Goal: Task Accomplishment & Management: Manage account settings

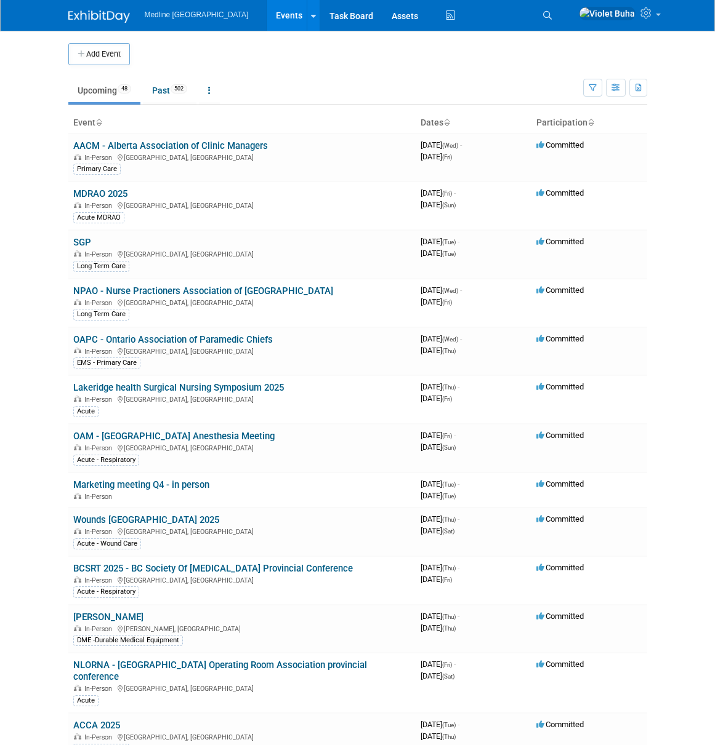
click at [96, 20] on img at bounding box center [99, 16] width 62 height 12
click at [552, 14] on icon at bounding box center [547, 15] width 9 height 9
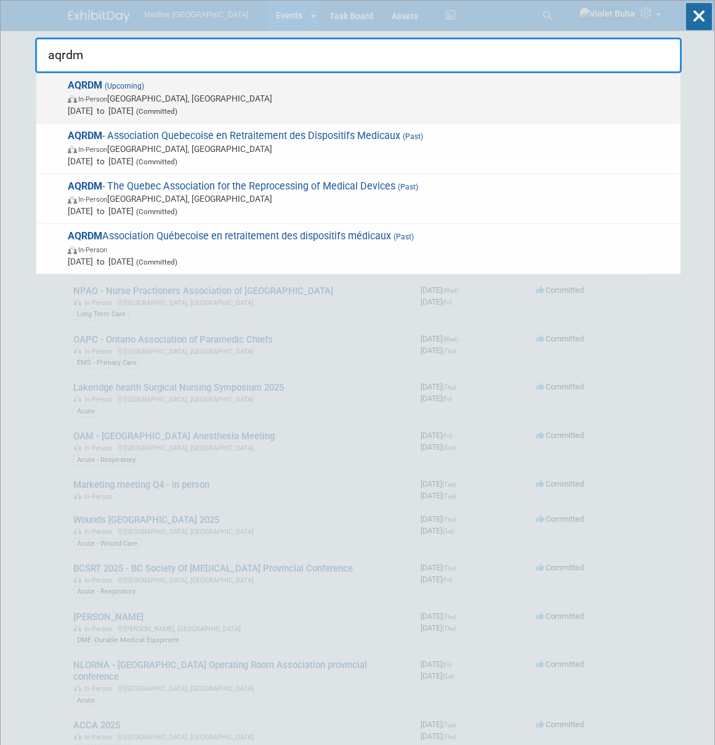
type input "aqrdm"
click at [146, 108] on span "Oct 23, 2025 to Oct 24, 2025 (Committed)" at bounding box center [371, 111] width 606 height 12
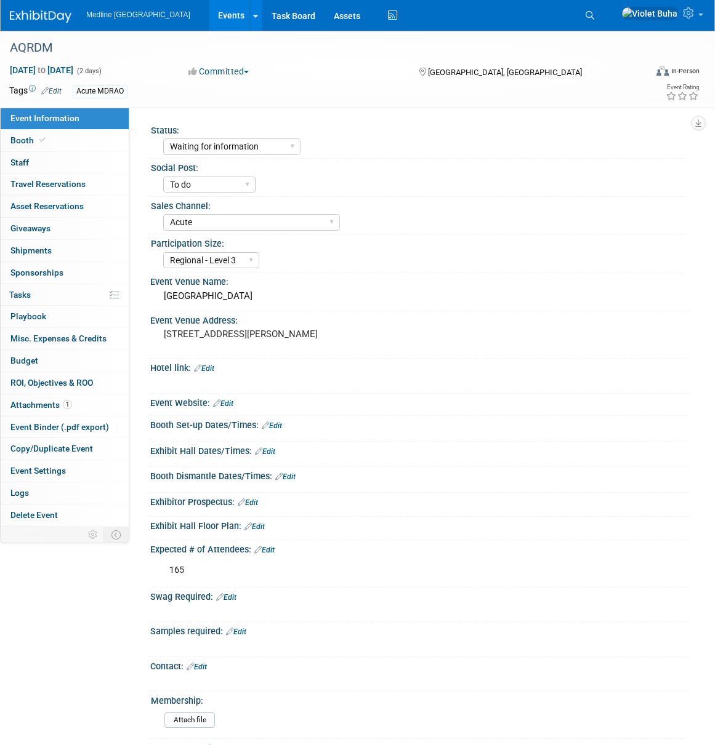
select select "Waiting for information"
select select "To do"
select select "Acute"
select select "Regional - Level 3"
click at [44, 233] on span "Giveaways 0" at bounding box center [30, 228] width 40 height 10
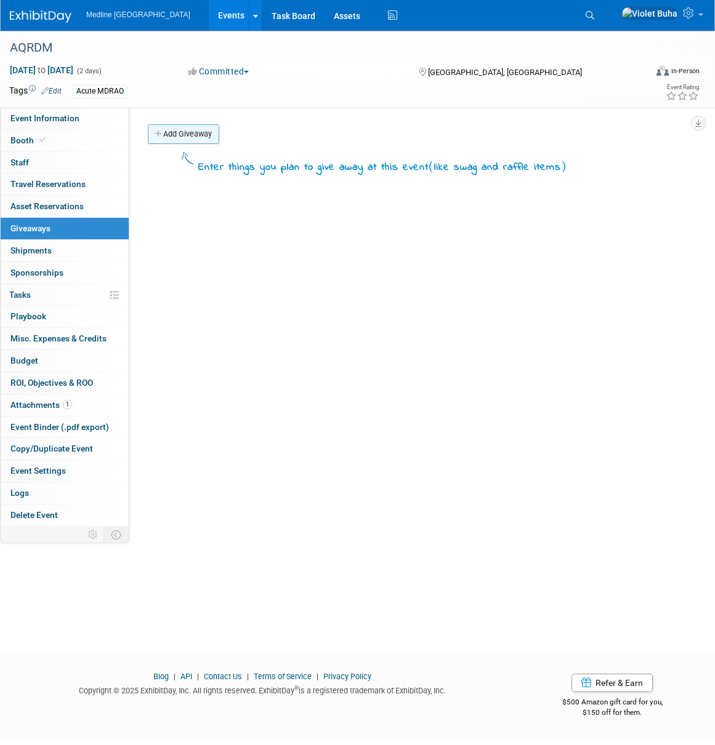
click at [185, 132] on link "Add Giveaway" at bounding box center [183, 134] width 71 height 20
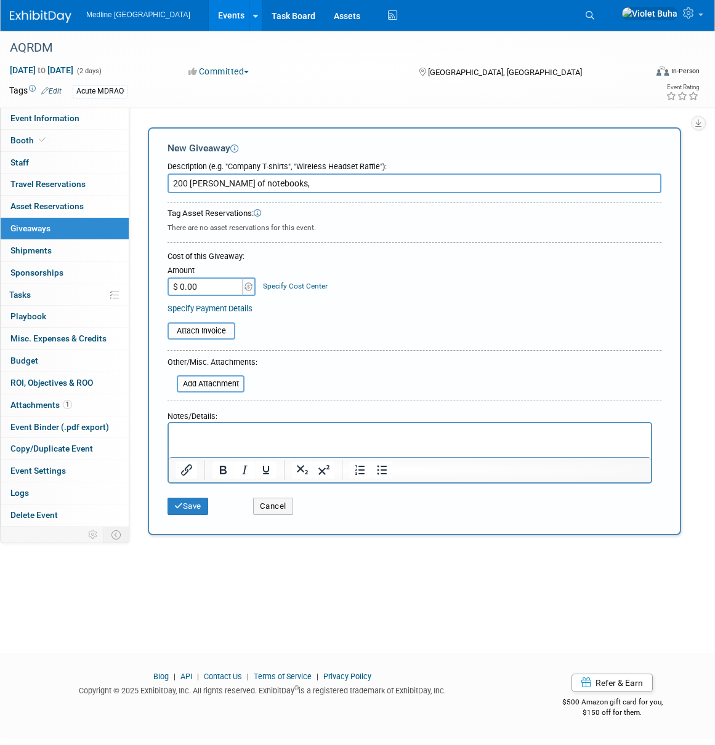
type input "200 eaches of notebooks,"
drag, startPoint x: 214, startPoint y: 451, endPoint x: 202, endPoint y: 426, distance: 27.3
click at [214, 441] on html at bounding box center [410, 431] width 482 height 17
click at [202, 427] on html at bounding box center [410, 431] width 482 height 17
click at [334, 185] on input "200 eaches of notebooks," at bounding box center [414, 184] width 494 height 20
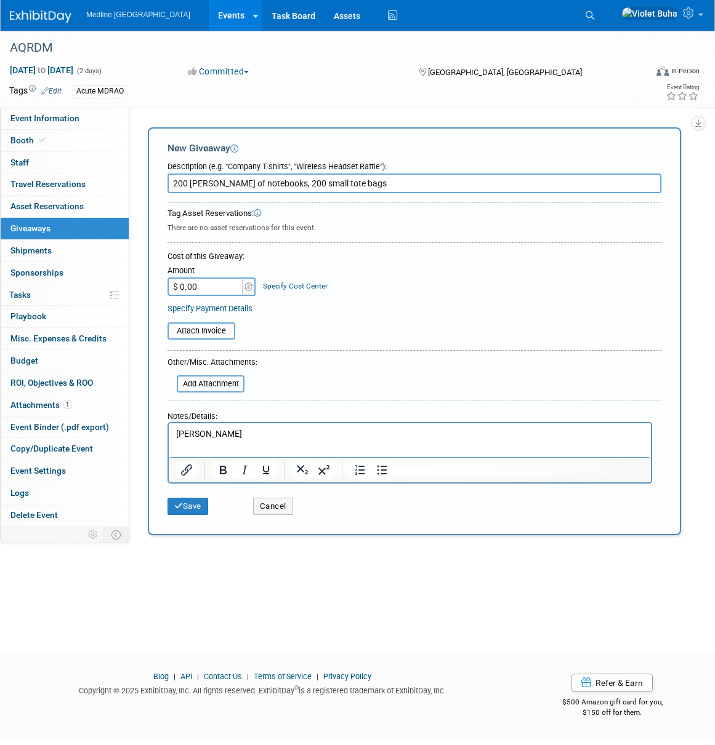
type input "200 eaches of notebooks, 200 small tote bags"
click at [196, 505] on button "Save" at bounding box center [187, 506] width 41 height 17
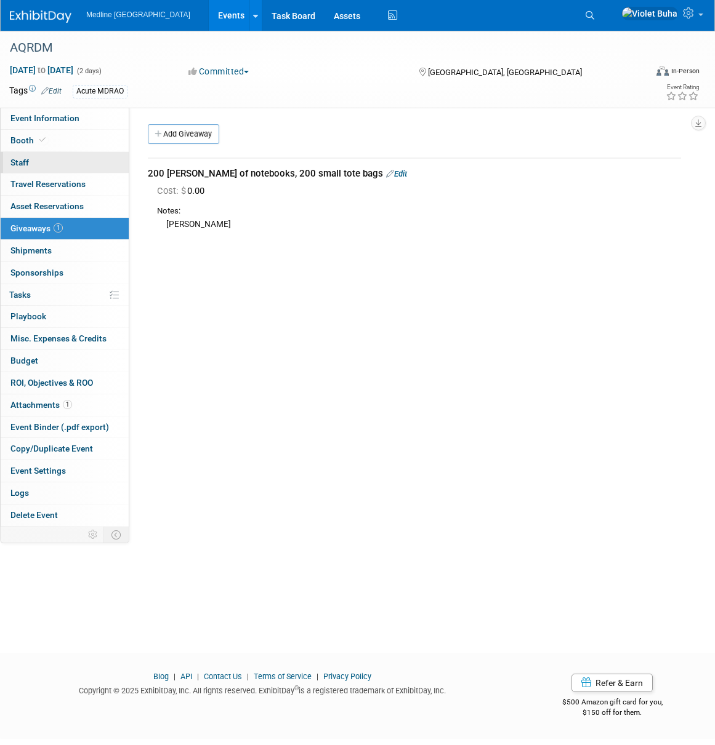
click at [63, 161] on link "0 Staff 0" at bounding box center [65, 163] width 128 height 22
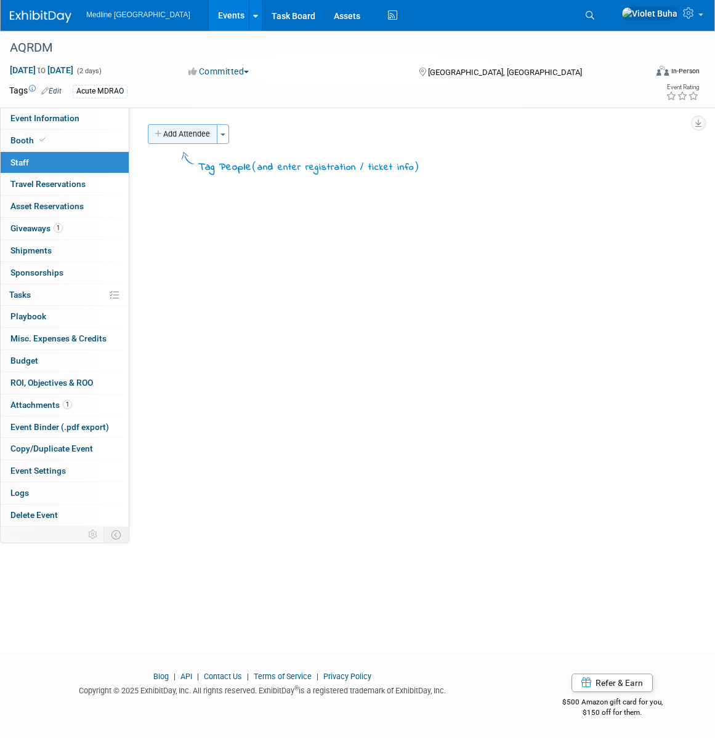
click at [183, 136] on button "Add Attendee" at bounding box center [183, 134] width 70 height 20
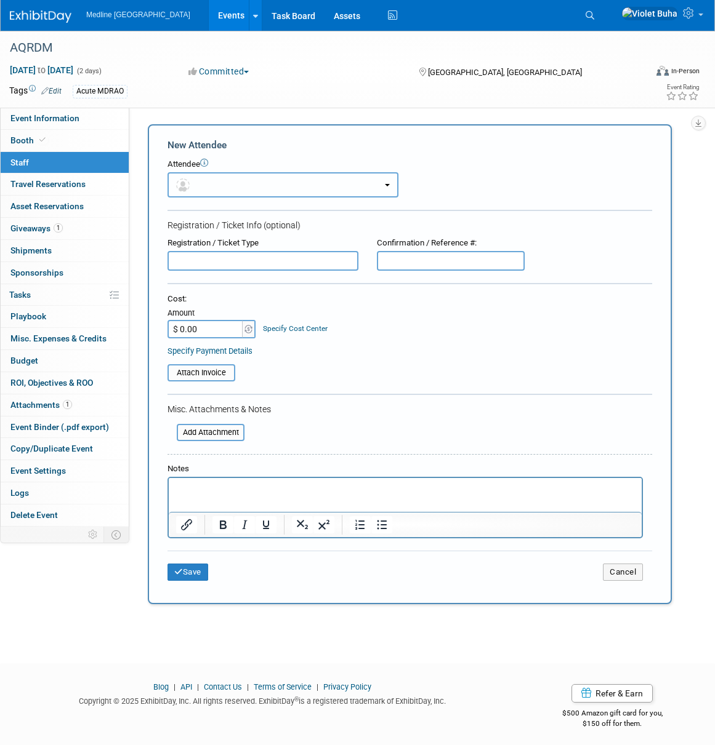
click at [242, 187] on button "button" at bounding box center [282, 184] width 231 height 25
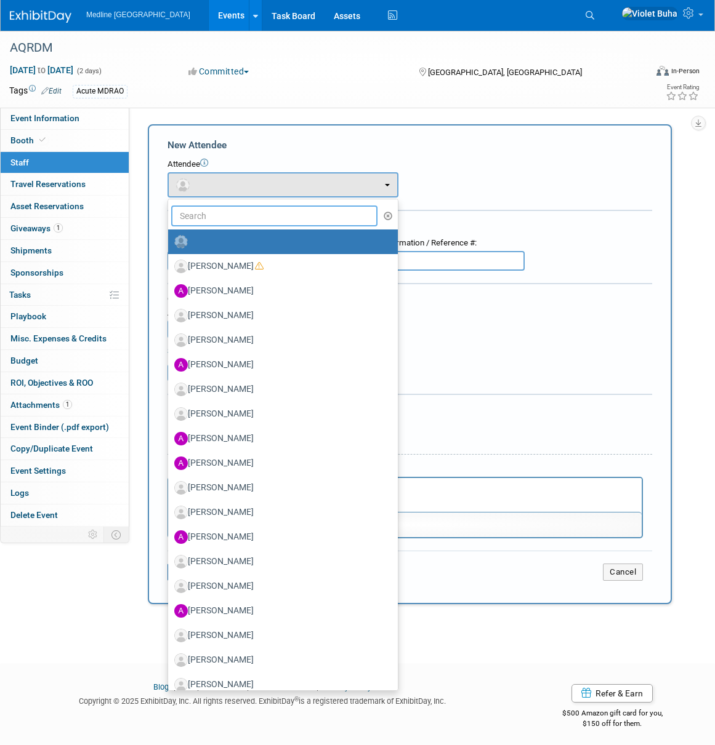
click at [234, 214] on input "text" at bounding box center [274, 216] width 206 height 21
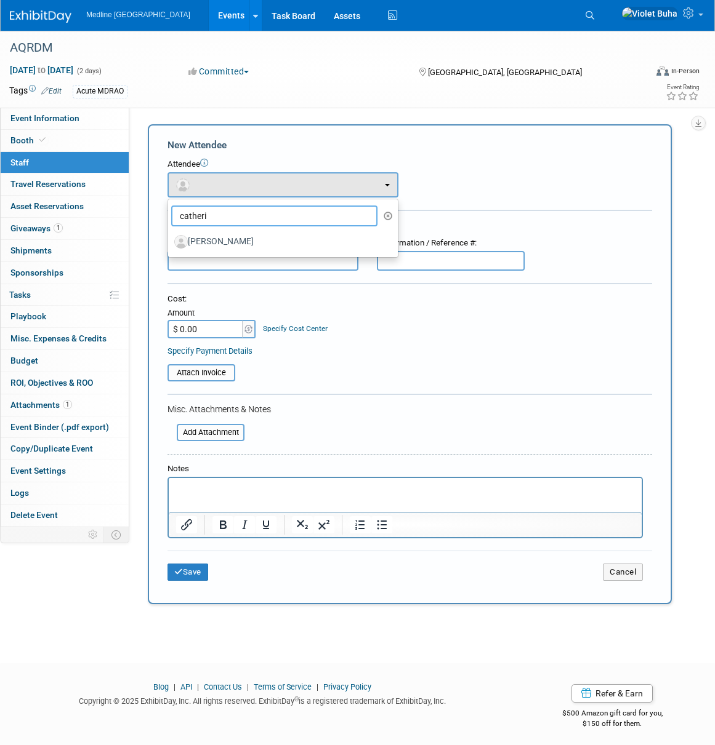
type input "catheri"
click at [216, 241] on label "Catherine Canuel" at bounding box center [279, 242] width 211 height 20
click at [170, 241] on input "Catherine Canuel" at bounding box center [166, 240] width 8 height 8
select select "95ecb709-b210-47dc-8850-b956bcf1d0ca"
select select "4"
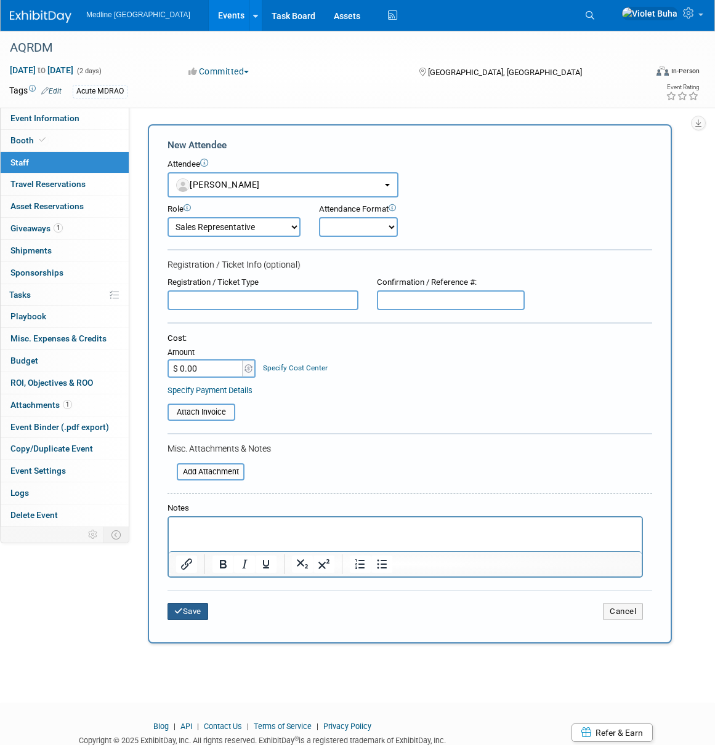
click at [201, 609] on button "Save" at bounding box center [187, 611] width 41 height 17
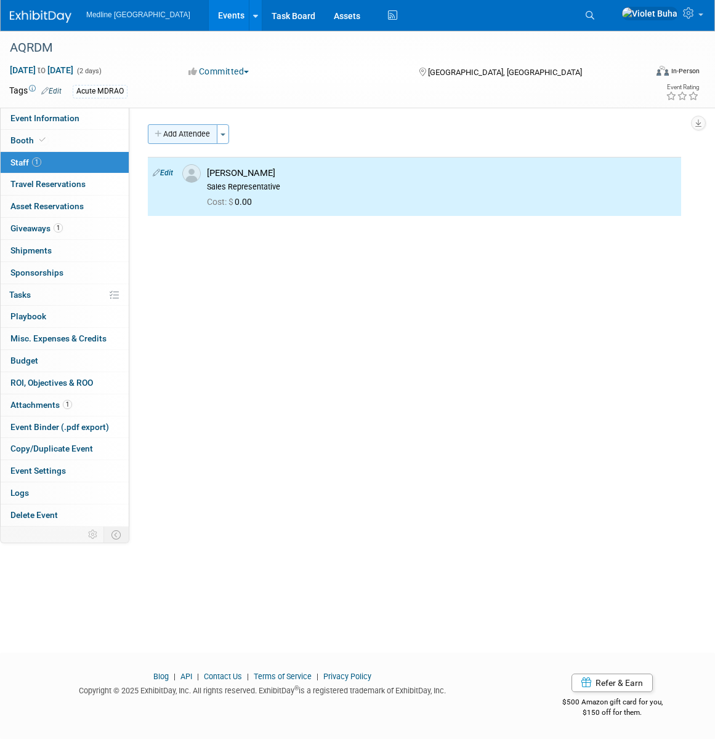
click at [209, 134] on button "Add Attendee" at bounding box center [183, 134] width 70 height 20
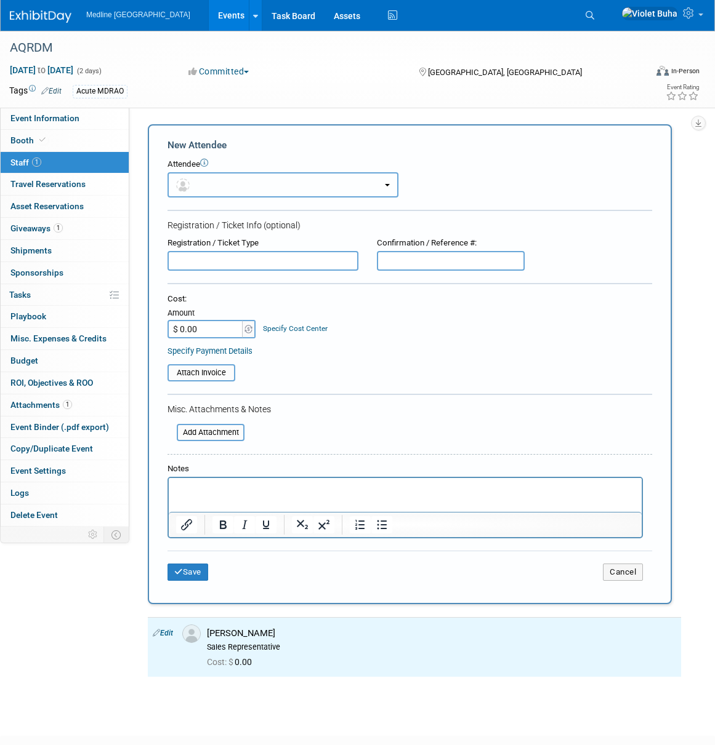
click at [211, 183] on button "button" at bounding box center [282, 184] width 231 height 25
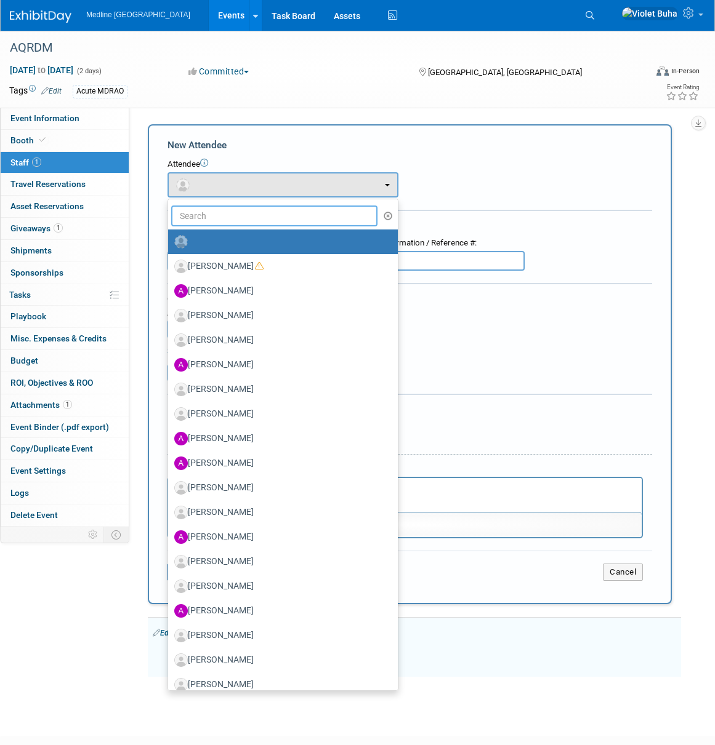
click at [211, 215] on input "text" at bounding box center [274, 216] width 206 height 21
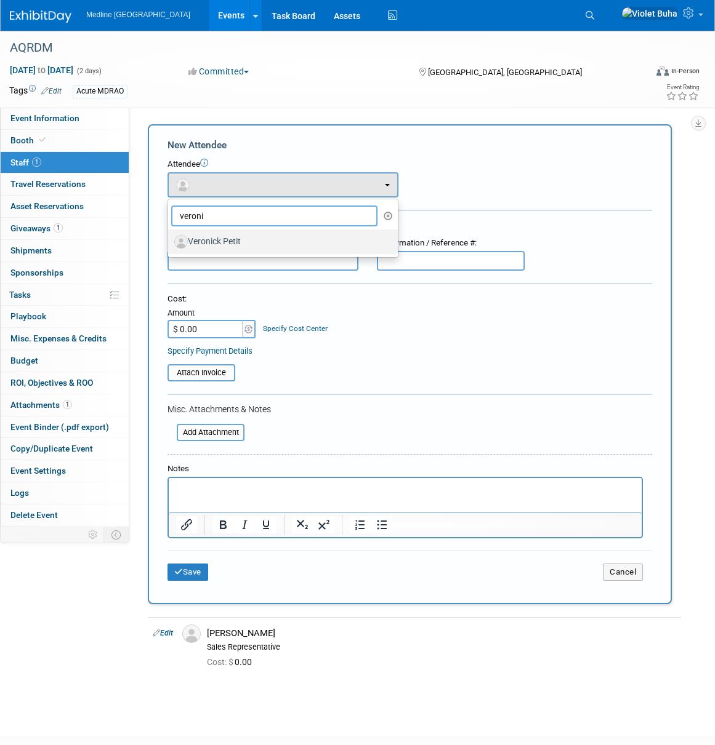
type input "veroni"
click at [219, 239] on label "Veronick Petit" at bounding box center [279, 242] width 211 height 20
click at [170, 239] on input "Veronick Petit" at bounding box center [166, 240] width 8 height 8
select select "e5299ae3-4a8a-4c1b-b513-af2f4acd37e0"
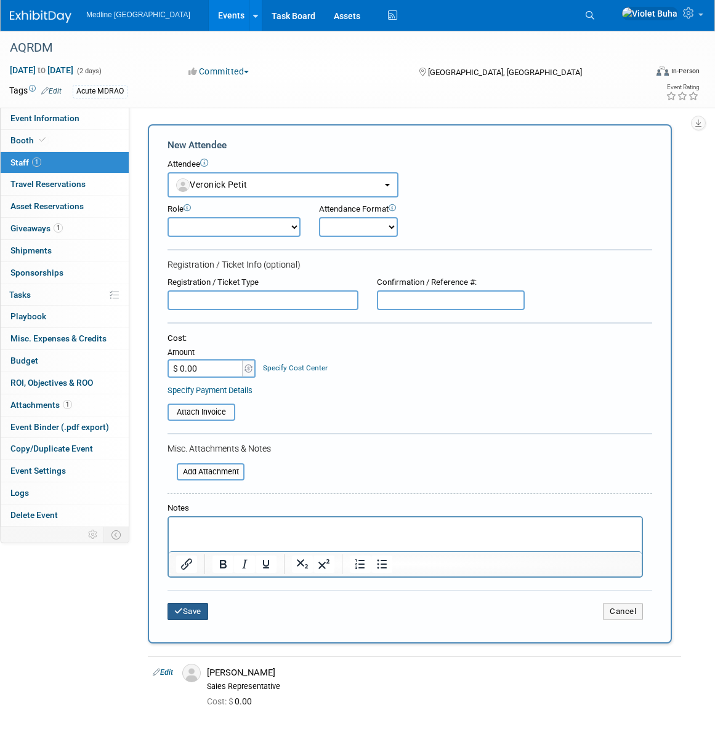
click at [193, 611] on button "Save" at bounding box center [187, 611] width 41 height 17
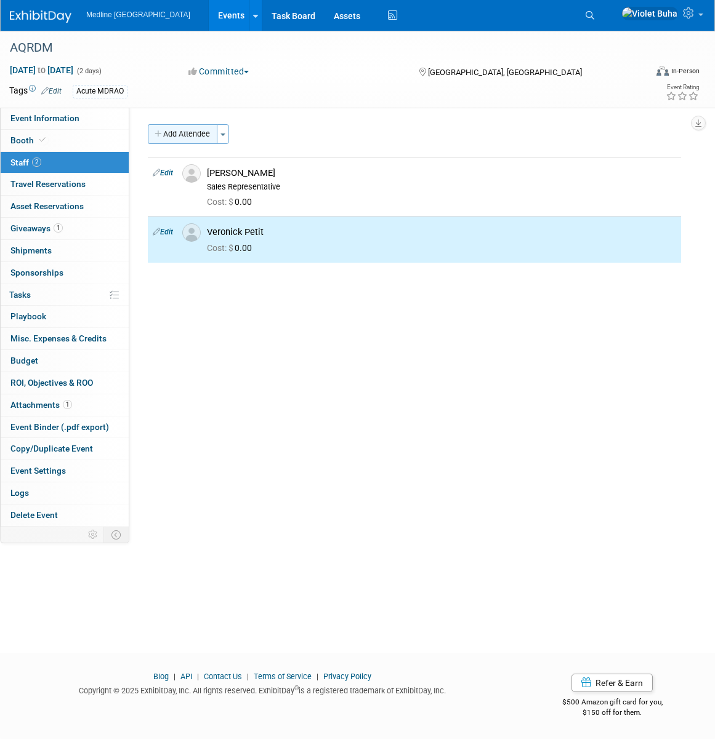
click at [192, 135] on button "Add Attendee" at bounding box center [183, 134] width 70 height 20
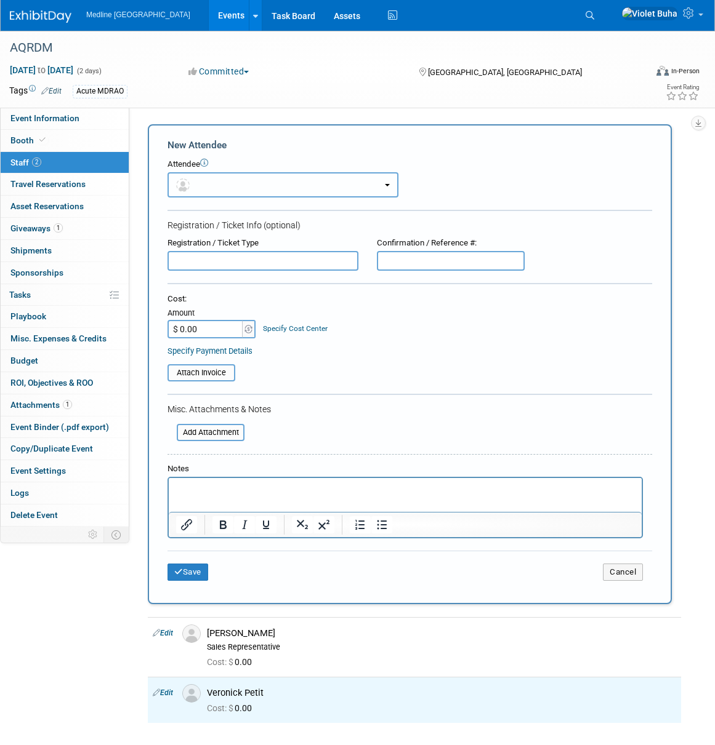
click at [202, 182] on button "button" at bounding box center [282, 184] width 231 height 25
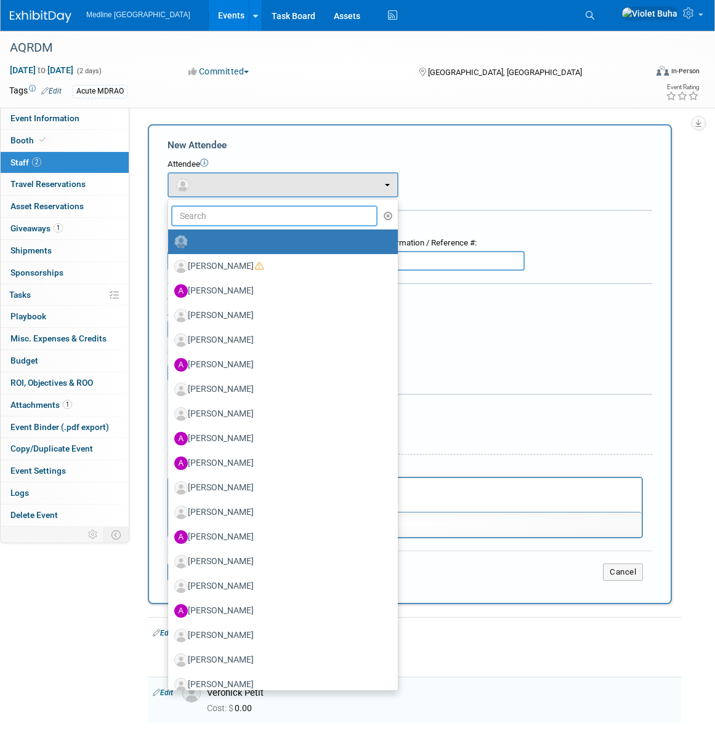
click at [202, 217] on input "text" at bounding box center [274, 216] width 206 height 21
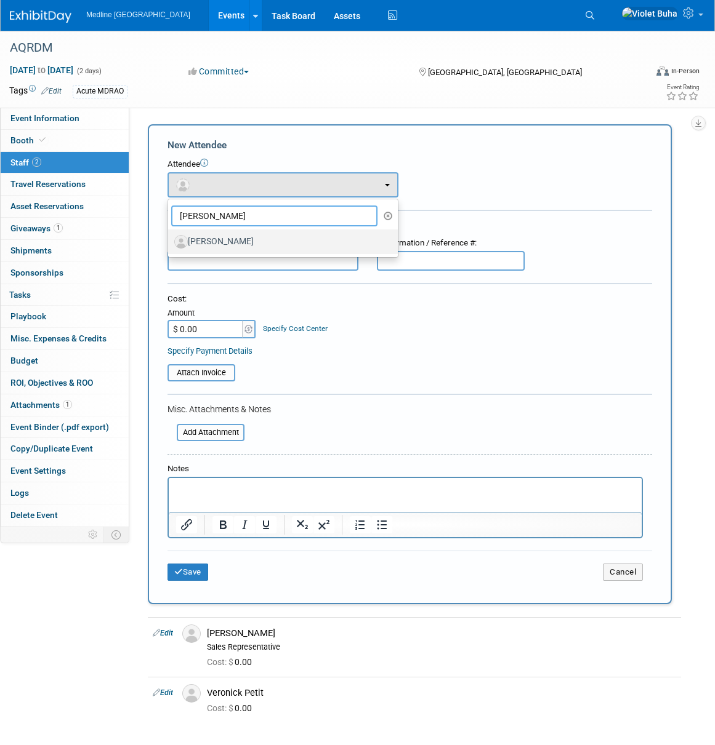
type input "mathieu"
drag, startPoint x: 214, startPoint y: 237, endPoint x: 211, endPoint y: 257, distance: 20.6
click at [214, 237] on label "Mathieu Godin" at bounding box center [279, 242] width 211 height 20
click at [170, 237] on input "Mathieu Godin" at bounding box center [166, 240] width 8 height 8
select select "f34f86de-6484-4d05-862d-5e2e61e4b811"
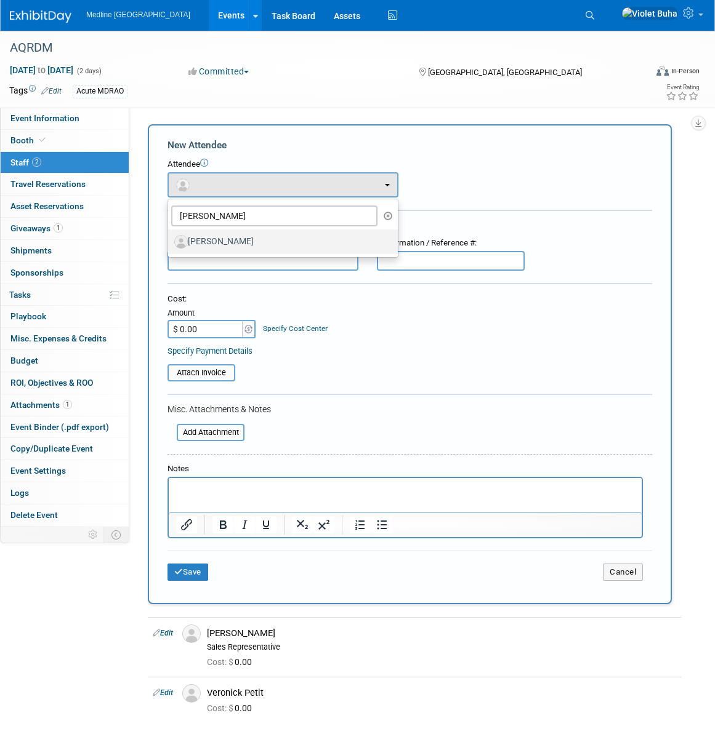
select select "4"
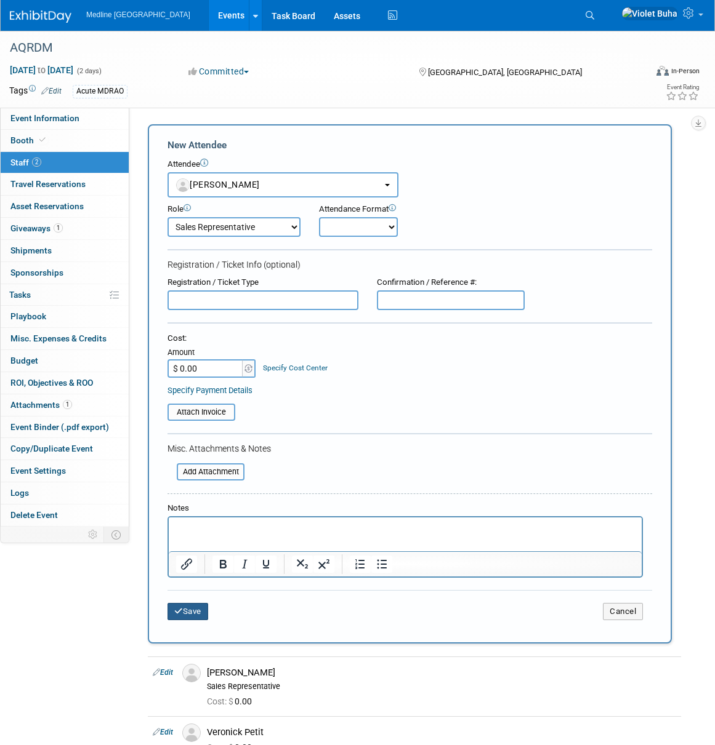
click at [191, 614] on button "Save" at bounding box center [187, 611] width 41 height 17
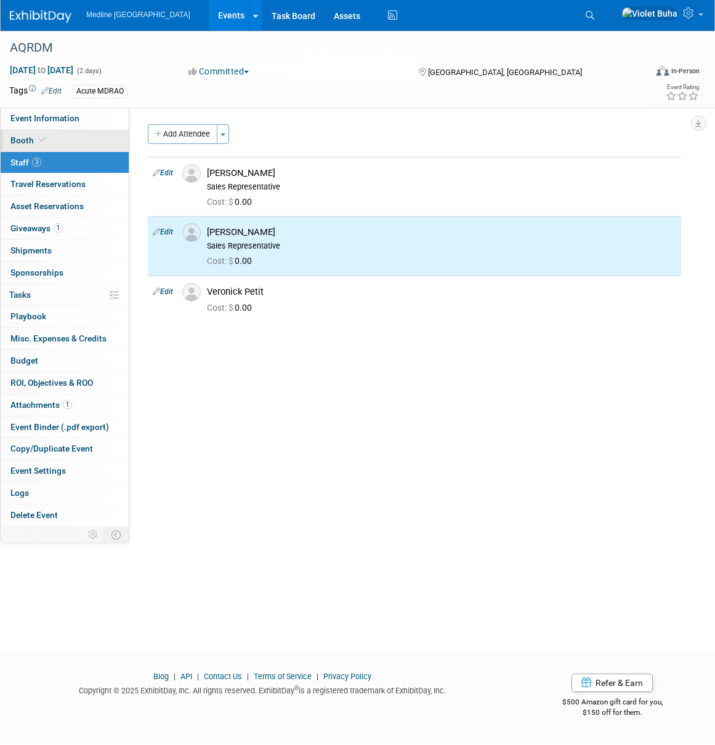
click at [52, 146] on link "Booth" at bounding box center [65, 141] width 128 height 22
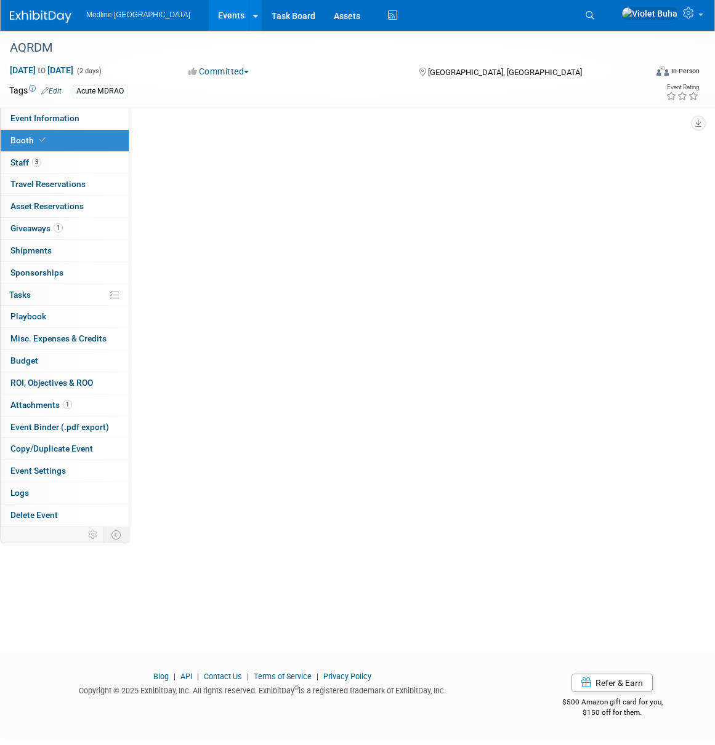
select select "2"
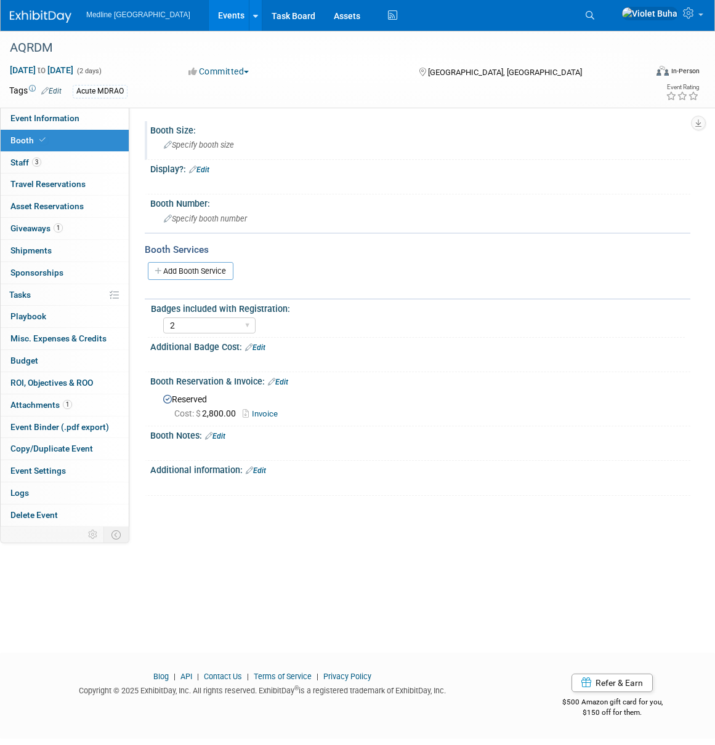
click at [227, 150] on div "Specify booth size" at bounding box center [419, 144] width 521 height 19
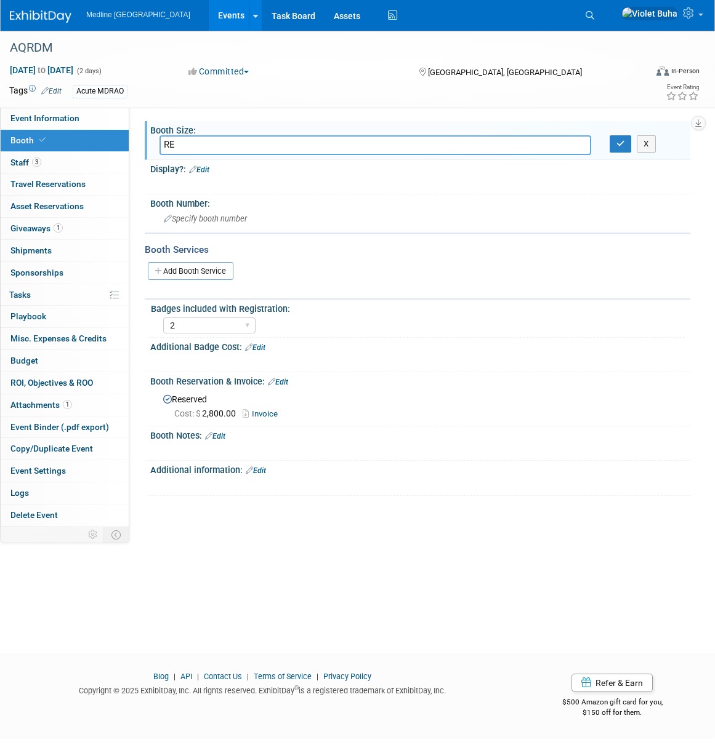
type input "R"
type input "table top - rep kit"
click at [622, 145] on icon "button" at bounding box center [620, 144] width 9 height 8
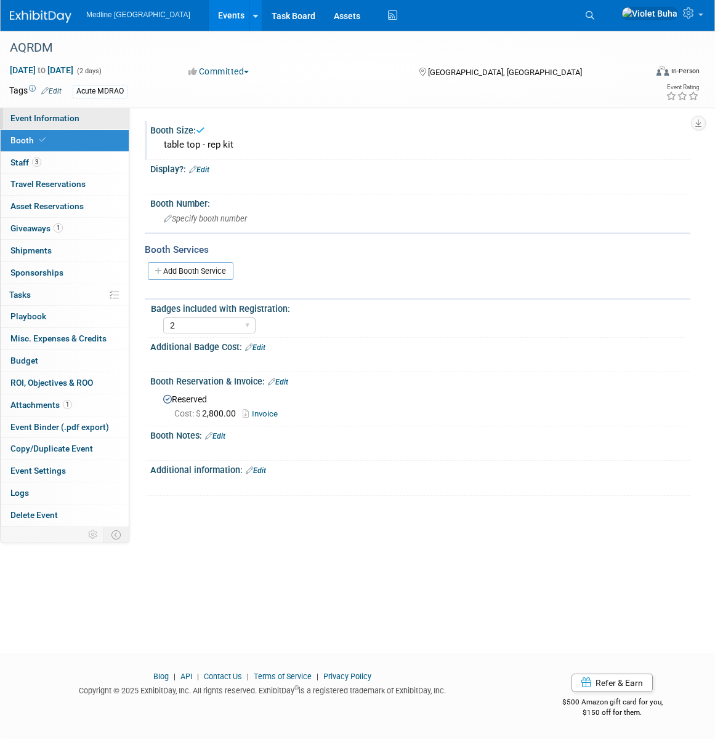
click at [95, 120] on link "Event Information" at bounding box center [65, 119] width 128 height 22
select select "Waiting for information"
select select "To do"
select select "Acute"
select select "Regional - Level 3"
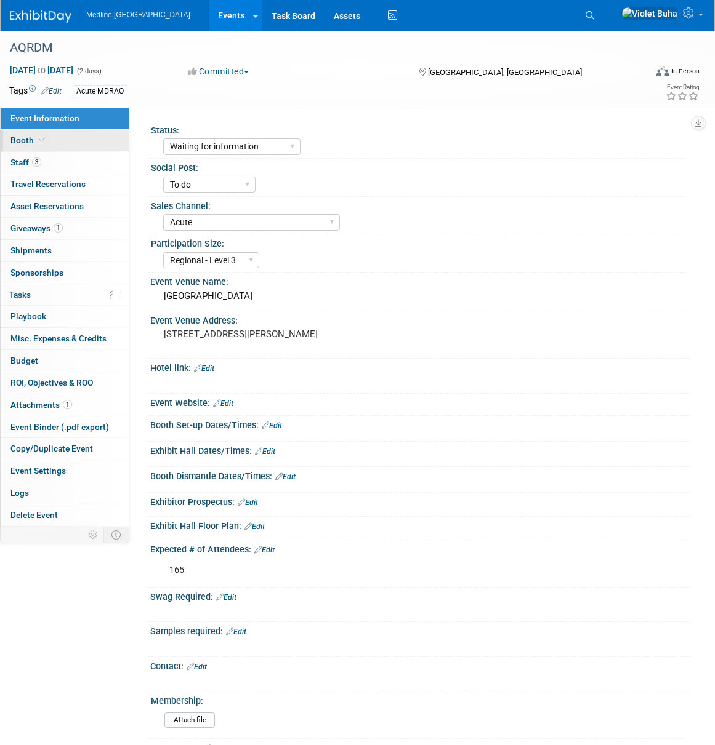
click at [69, 144] on link "Booth" at bounding box center [65, 141] width 128 height 22
select select "2"
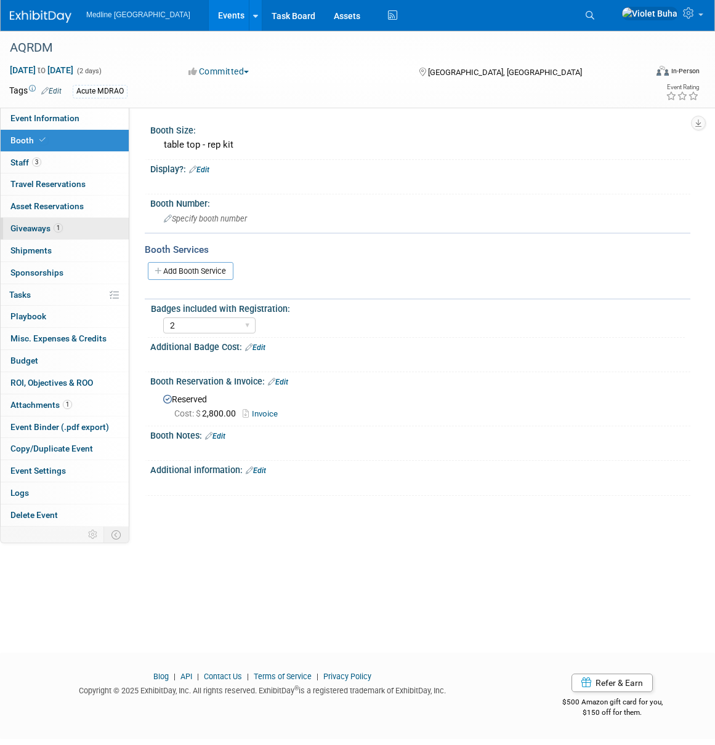
click at [75, 226] on link "1 Giveaways 1" at bounding box center [65, 229] width 128 height 22
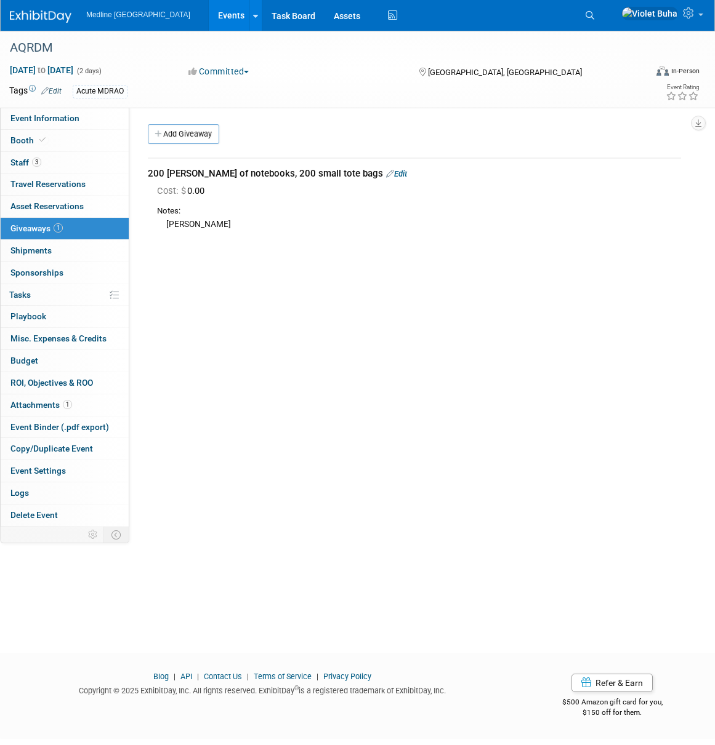
click at [31, 15] on img at bounding box center [41, 16] width 62 height 12
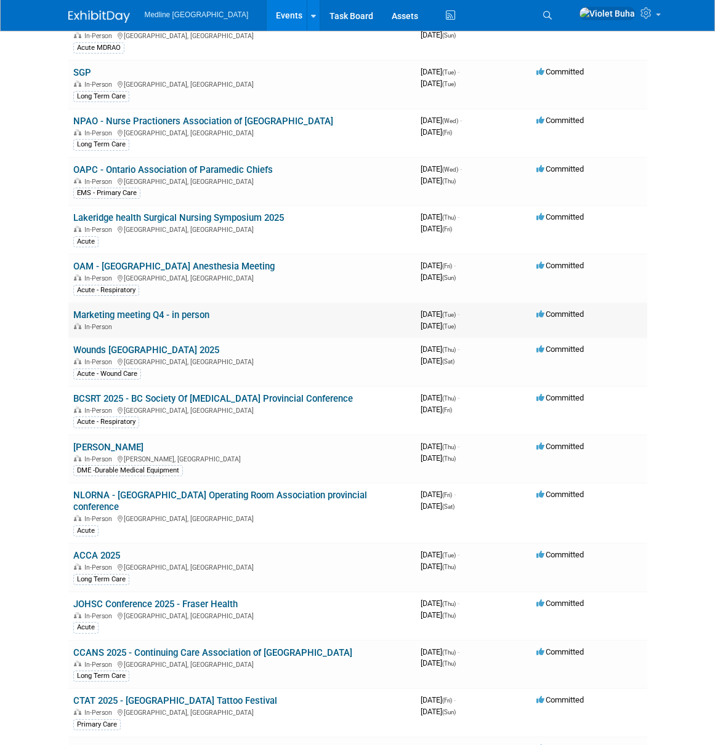
click at [167, 322] on td "Marketing meeting Q4 - in person In-Person" at bounding box center [241, 320] width 347 height 35
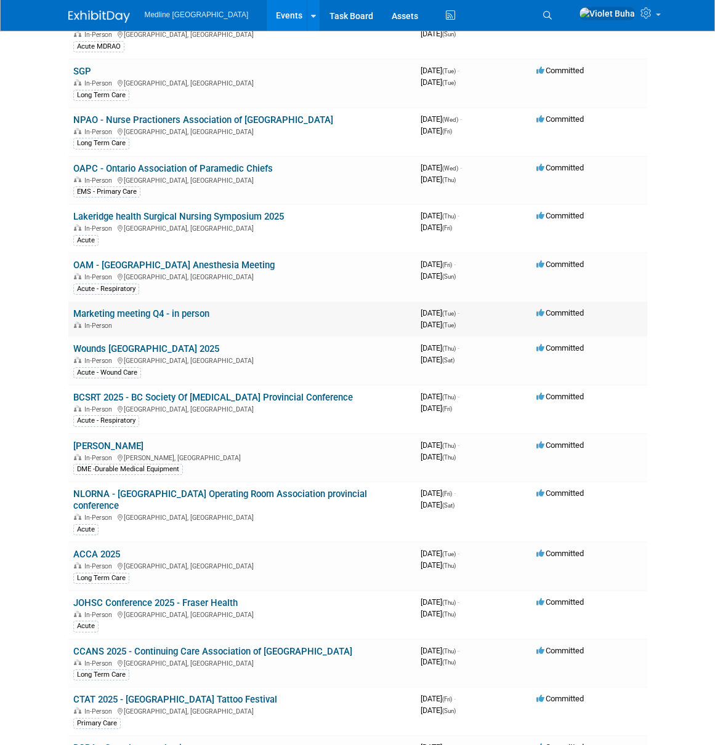
scroll to position [161, 0]
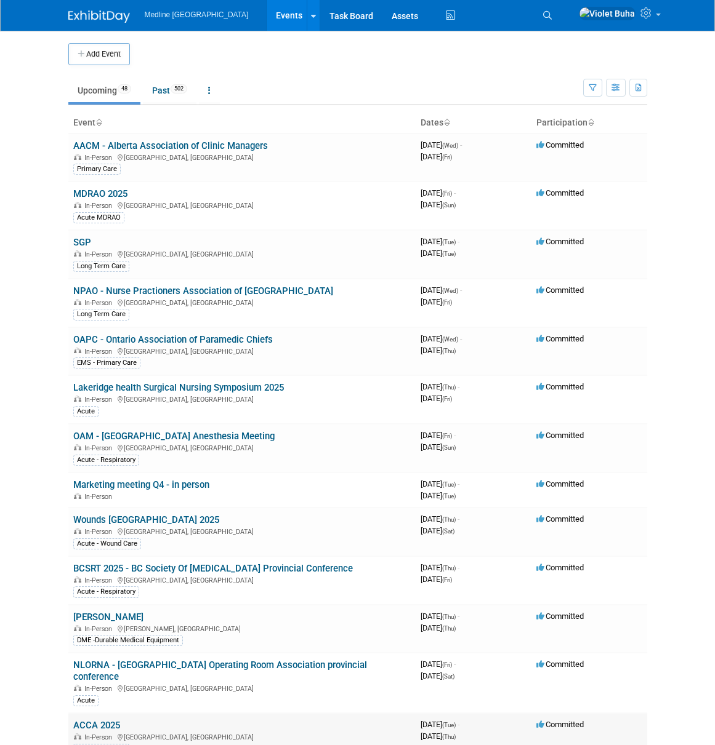
click at [105, 724] on link "ACCA 2025" at bounding box center [96, 725] width 47 height 11
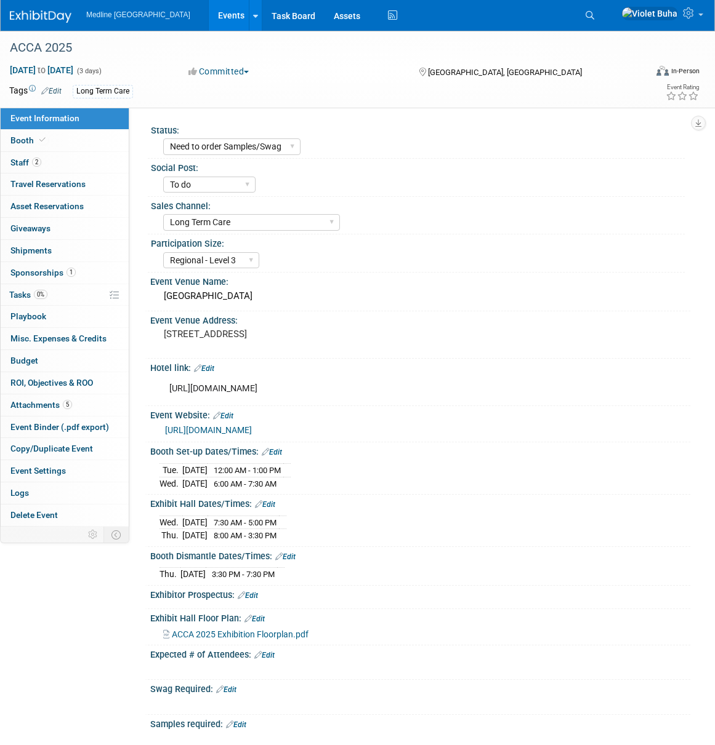
select select "Need to order Samples/Swag"
select select "To do"
select select "Long Term Care"
select select "Regional - Level 3"
click at [64, 143] on link "Booth" at bounding box center [65, 141] width 128 height 22
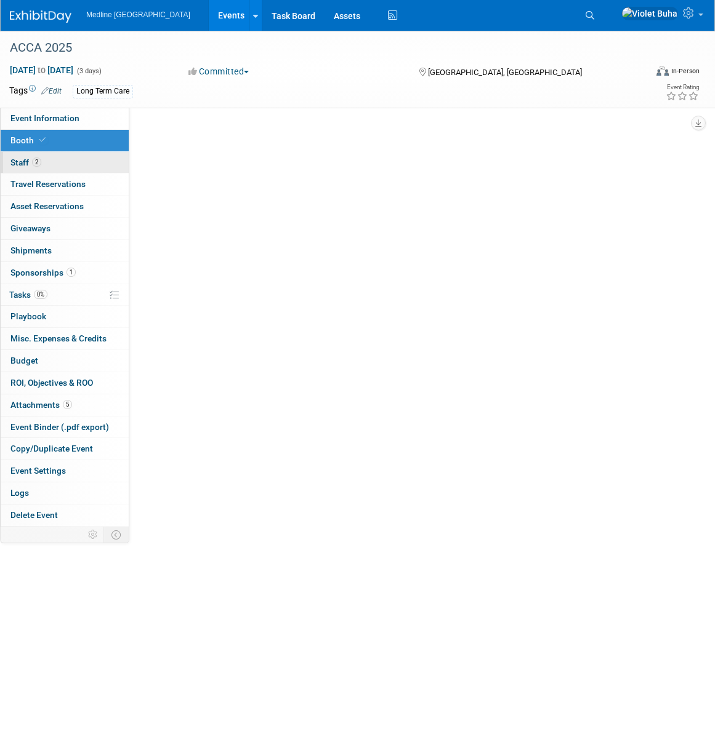
select select "1"
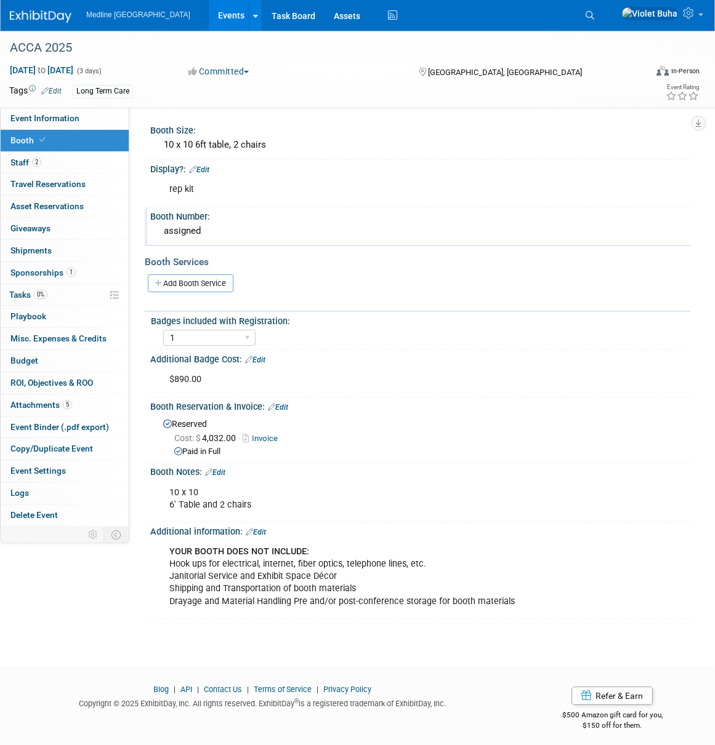
click at [193, 231] on div "assigned" at bounding box center [419, 231] width 521 height 19
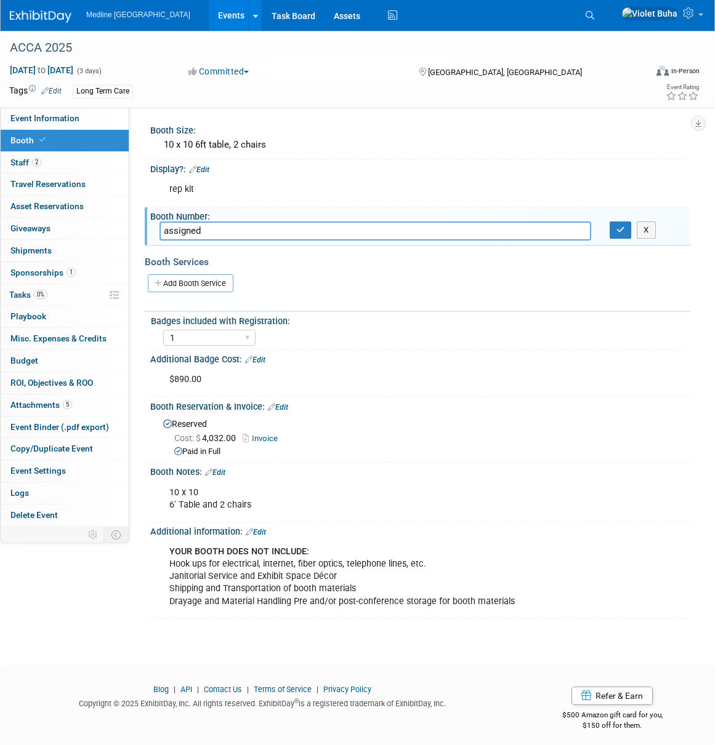
drag, startPoint x: 217, startPoint y: 233, endPoint x: 130, endPoint y: 227, distance: 87.6
click at [130, 227] on div "Status: Waiting for information In progress Need to order Samples/Swag Complete…" at bounding box center [409, 317] width 561 height 419
type input "425"
click at [626, 232] on button "button" at bounding box center [620, 230] width 22 height 17
